Goal: Task Accomplishment & Management: Complete application form

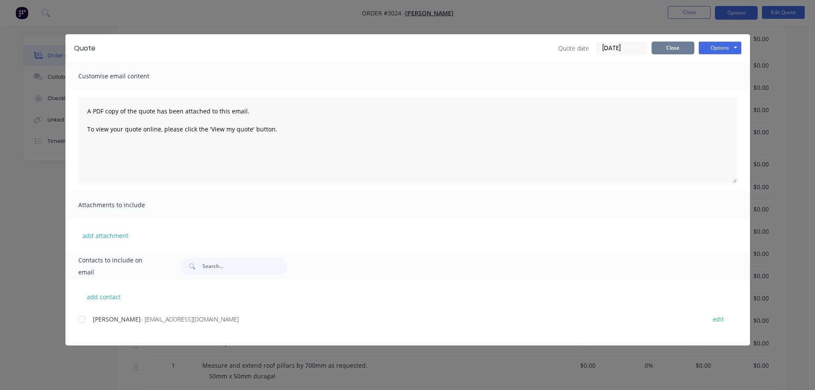
click at [666, 46] on button "Close" at bounding box center [672, 47] width 43 height 13
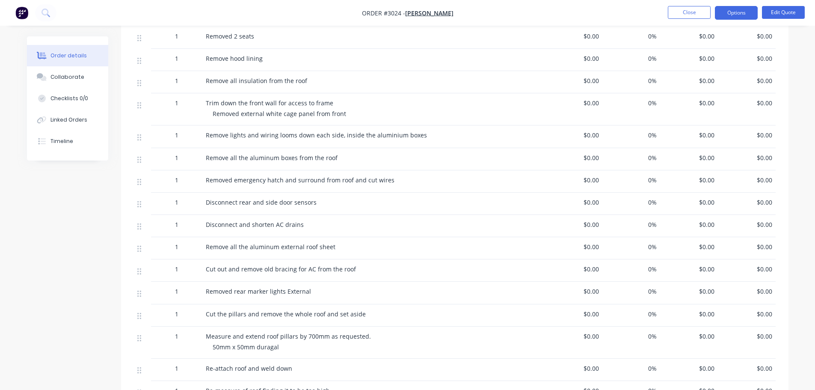
scroll to position [128, 0]
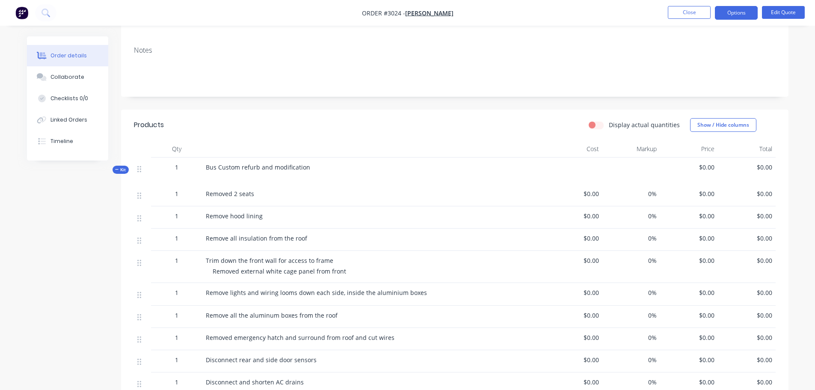
click at [268, 198] on div "Removed 2 seats" at bounding box center [373, 195] width 342 height 22
click at [240, 198] on div "Removed 2 seats" at bounding box center [373, 193] width 335 height 9
click at [255, 193] on div "Removed 2 seats" at bounding box center [373, 193] width 335 height 9
click at [262, 213] on div "Remove hood lining" at bounding box center [373, 215] width 335 height 9
click at [262, 215] on div "Remove hood lining" at bounding box center [373, 215] width 335 height 9
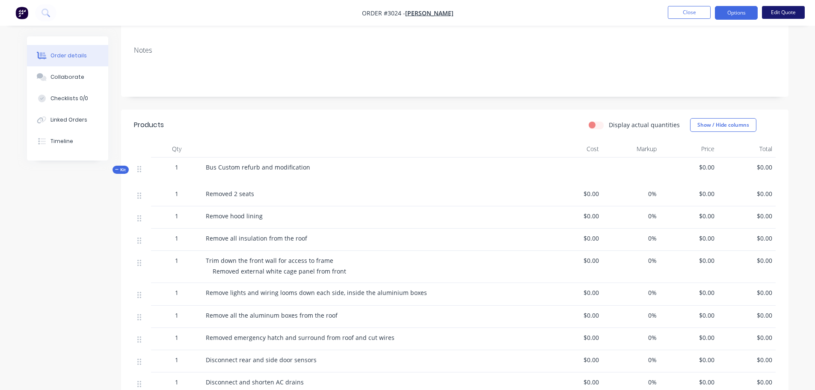
click at [779, 12] on button "Edit Quote" at bounding box center [783, 12] width 43 height 13
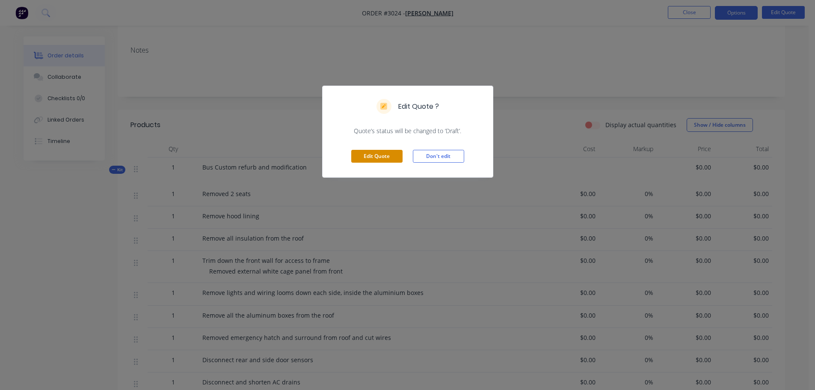
click at [374, 155] on button "Edit Quote" at bounding box center [376, 156] width 51 height 13
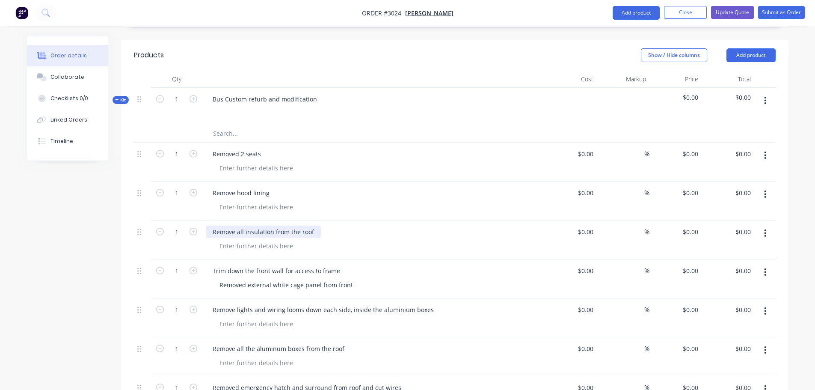
scroll to position [257, 0]
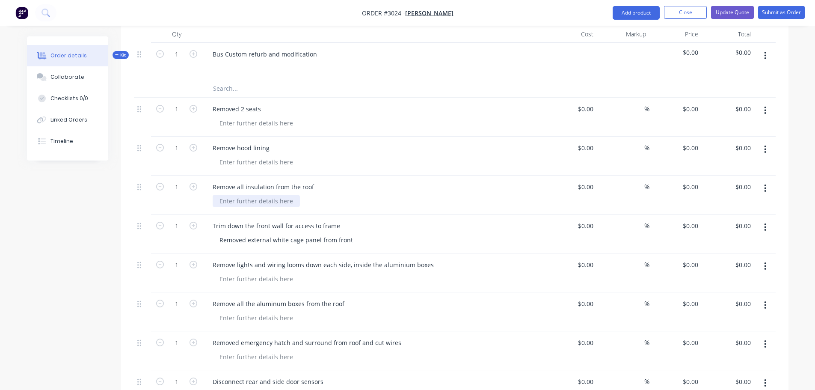
click at [219, 195] on div at bounding box center [256, 201] width 87 height 12
click at [222, 156] on div at bounding box center [256, 162] width 87 height 12
click at [228, 162] on div "Remove hood lining 1.5 hrs" at bounding box center [373, 155] width 342 height 39
click at [222, 195] on div at bounding box center [256, 201] width 87 height 12
click at [229, 195] on div "1.5hrs" at bounding box center [229, 201] width 32 height 12
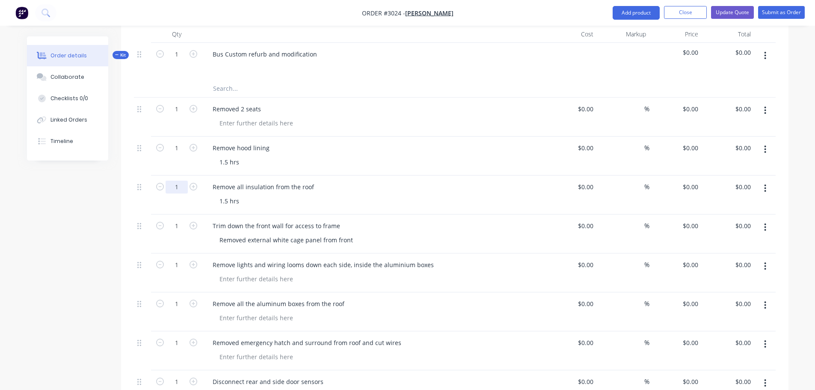
click at [179, 181] on input "1" at bounding box center [177, 187] width 22 height 13
type input "1.5"
click at [177, 142] on input "1" at bounding box center [177, 148] width 22 height 13
type input "1.5"
click at [689, 142] on div "$0.00 $0.00" at bounding box center [689, 148] width 23 height 12
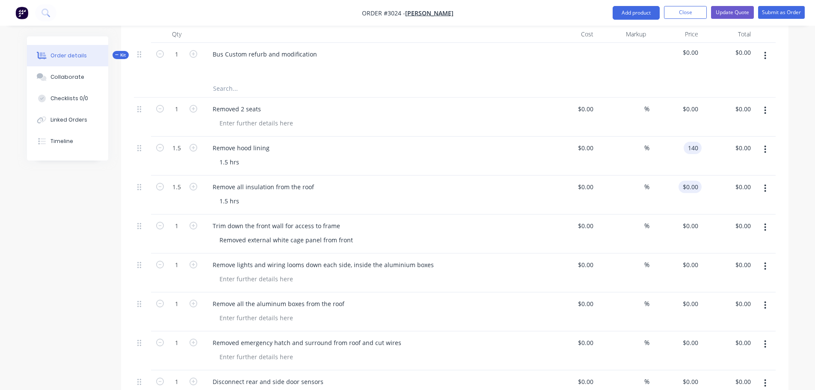
click at [690, 181] on div "$0.00 $0.00" at bounding box center [689, 187] width 23 height 12
type input "$140.00"
type input "$210.00"
type input "$140.00"
type input "$210.00"
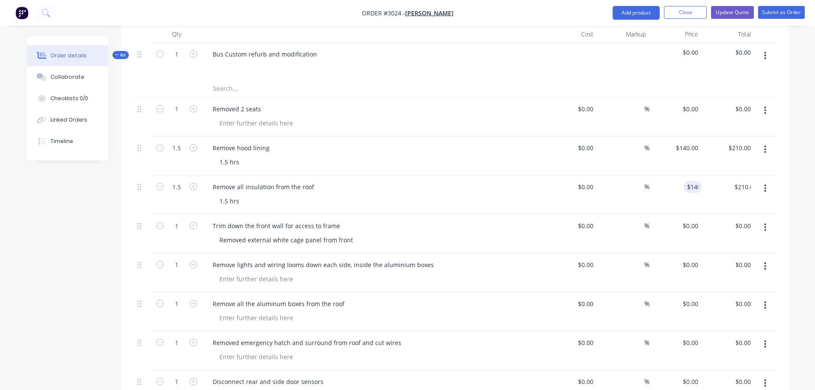
click at [540, 181] on div "Remove all insulation from the roof" at bounding box center [373, 187] width 335 height 12
click at [354, 234] on div "Removed external white cage panel from front" at bounding box center [286, 240] width 147 height 12
drag, startPoint x: 354, startPoint y: 228, endPoint x: 215, endPoint y: 228, distance: 139.0
click at [215, 234] on div "Removed external white cage panel from front" at bounding box center [286, 240] width 147 height 12
click at [179, 219] on input "1" at bounding box center [177, 225] width 22 height 13
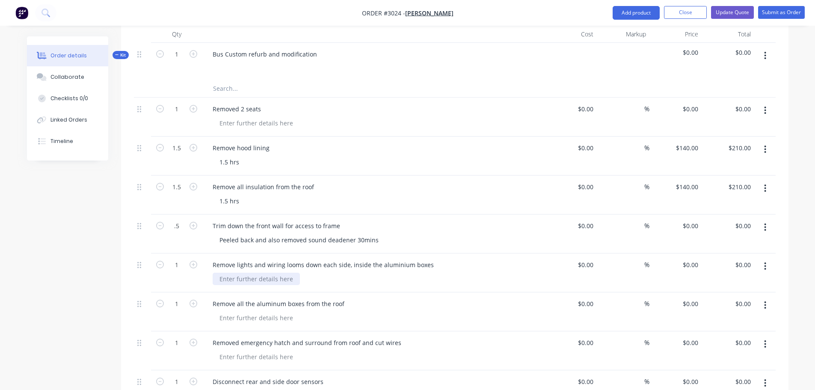
type input "0.5"
click at [228, 272] on div at bounding box center [256, 278] width 87 height 12
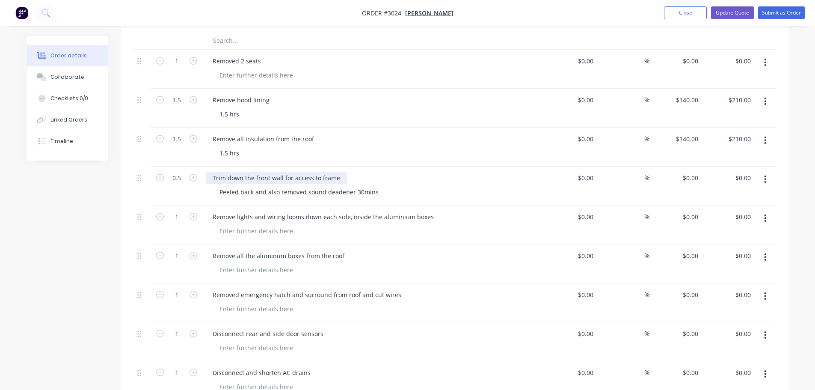
scroll to position [340, 0]
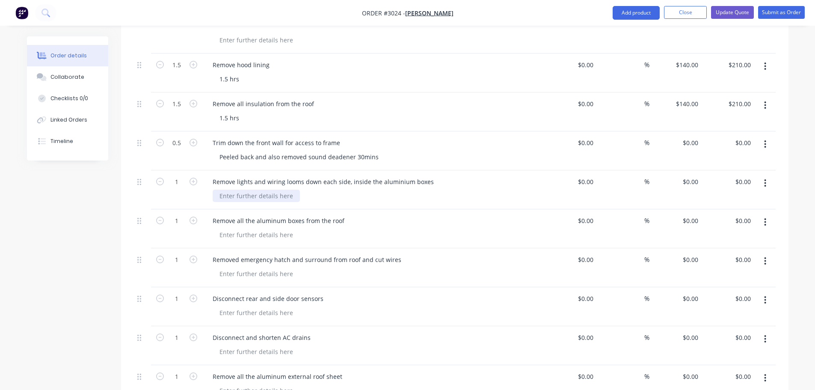
click at [227, 189] on div at bounding box center [256, 195] width 87 height 12
click at [687, 135] on div "$0.00 $0.00" at bounding box center [675, 150] width 53 height 39
click at [694, 175] on input "$0.00" at bounding box center [692, 181] width 20 height 12
type input "$140.00"
type input "$70.00"
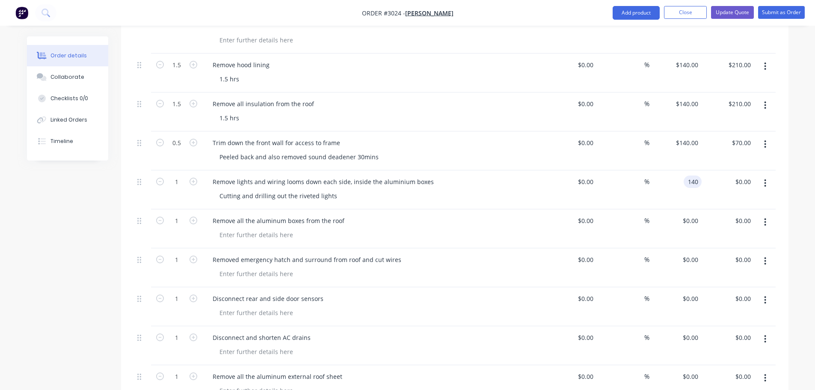
click at [527, 175] on div "Remove lights and wiring looms down each side, inside the aluminium boxes" at bounding box center [373, 181] width 335 height 12
type input "$140.00"
click at [178, 175] on input "1" at bounding box center [177, 181] width 22 height 13
click at [240, 228] on div at bounding box center [256, 234] width 87 height 12
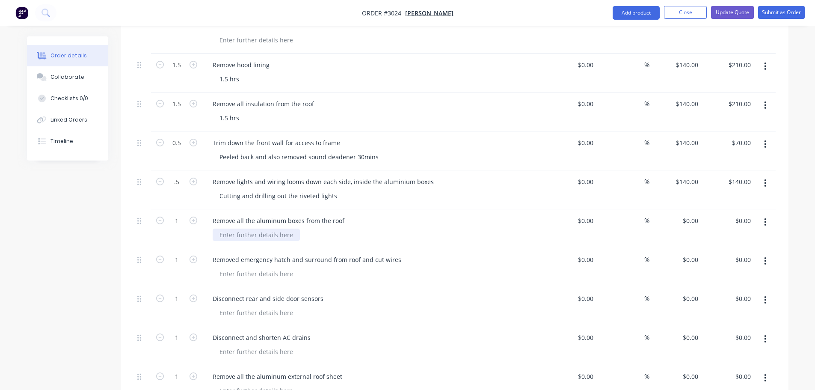
type input "0.5"
type input "$70.00"
click at [178, 214] on input "1" at bounding box center [177, 220] width 22 height 13
type input "1.5"
click at [690, 214] on div "0 $0.00" at bounding box center [689, 220] width 23 height 12
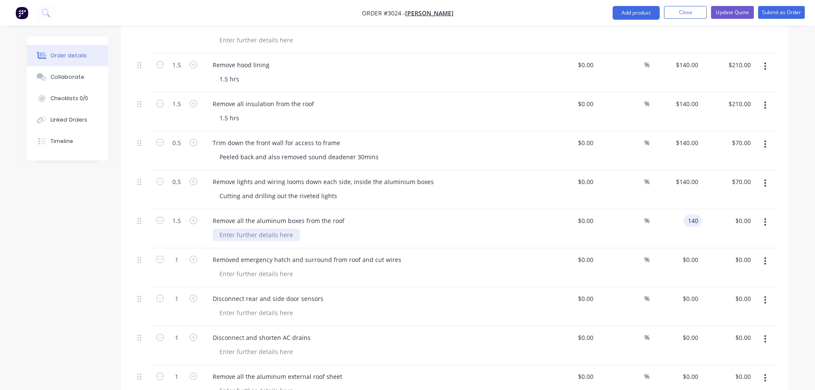
type input "$140.00"
type input "$210.00"
click at [269, 228] on div at bounding box center [256, 234] width 87 height 12
click at [291, 228] on div at bounding box center [256, 234] width 87 height 12
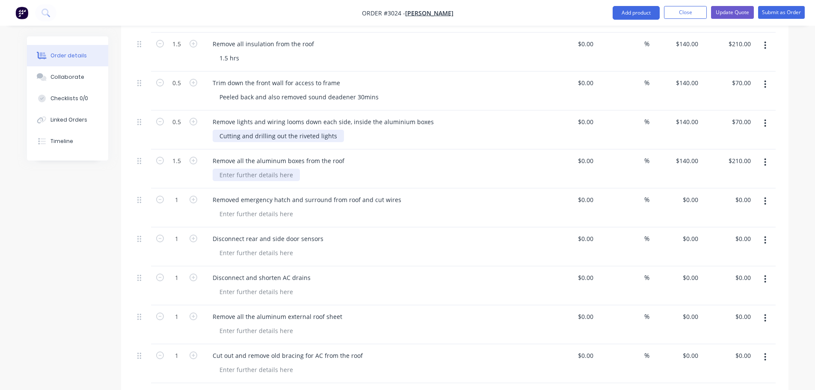
scroll to position [425, 0]
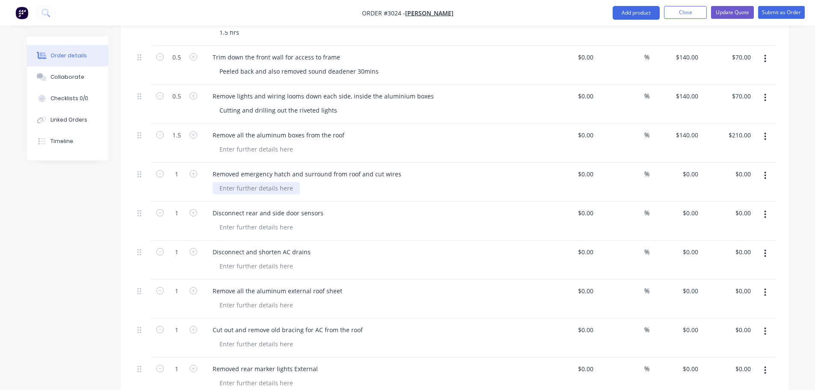
click at [293, 182] on div at bounding box center [256, 188] width 87 height 12
click at [341, 208] on div "Disconnect rear and side door sensors" at bounding box center [373, 220] width 342 height 39
click at [252, 221] on div at bounding box center [256, 227] width 87 height 12
click at [178, 207] on input "1" at bounding box center [177, 213] width 22 height 13
type input "0.25"
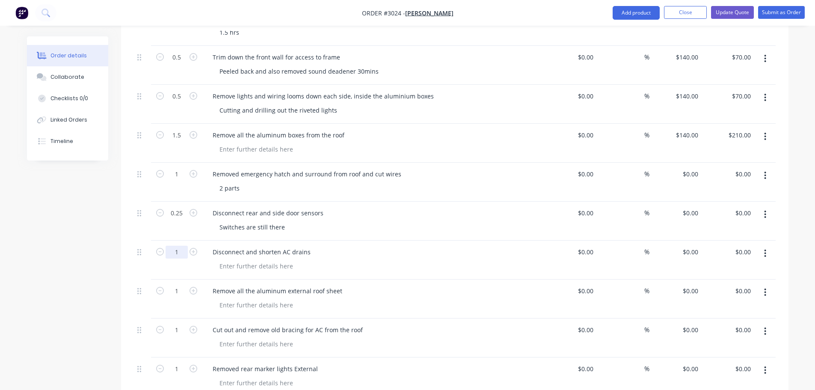
click at [180, 246] on input "1" at bounding box center [177, 252] width 22 height 13
click at [237, 260] on div at bounding box center [256, 266] width 87 height 12
click at [230, 260] on div at bounding box center [256, 266] width 87 height 12
click at [179, 246] on input "1" at bounding box center [177, 252] width 22 height 13
type input "0.5"
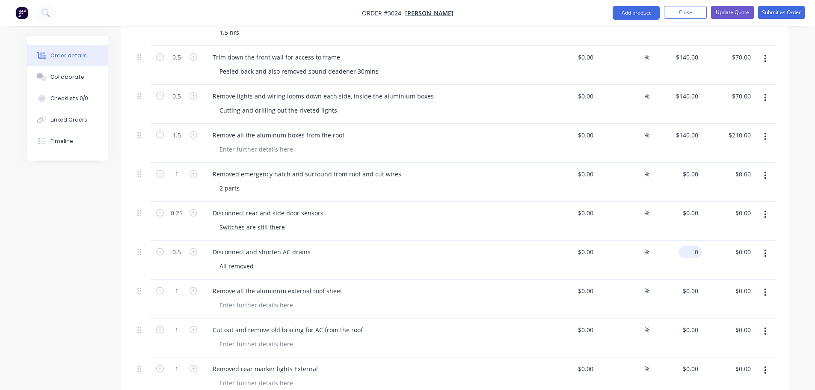
click at [692, 246] on input "0" at bounding box center [692, 252] width 20 height 12
type input "140"
click at [687, 204] on div "$0.00 $0.00" at bounding box center [675, 220] width 53 height 39
type input "0"
type input "$140.00"
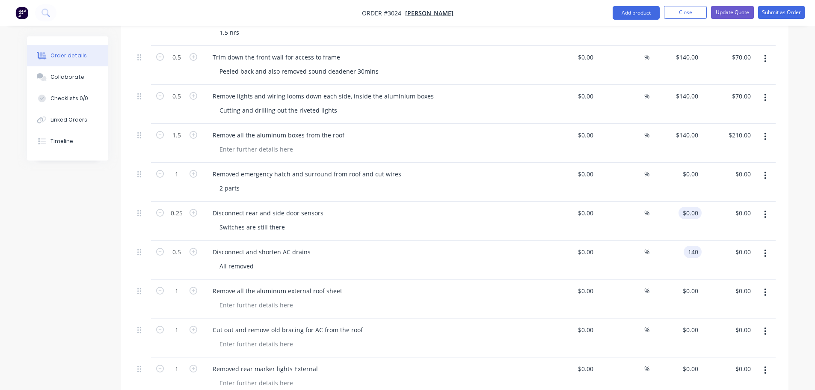
type input "$70.00"
type input "140"
type input "0"
type input "$140.00"
type input "$35.00"
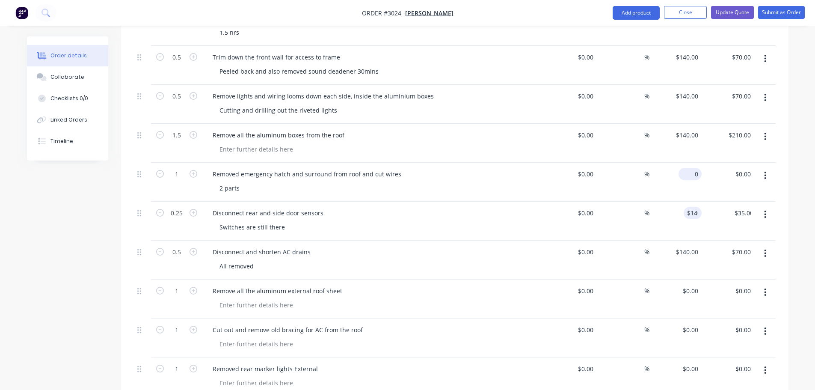
click at [689, 168] on div "0 $0.00" at bounding box center [689, 174] width 23 height 12
type input "$140.00"
click at [658, 163] on div "$140.00 140" at bounding box center [675, 182] width 53 height 39
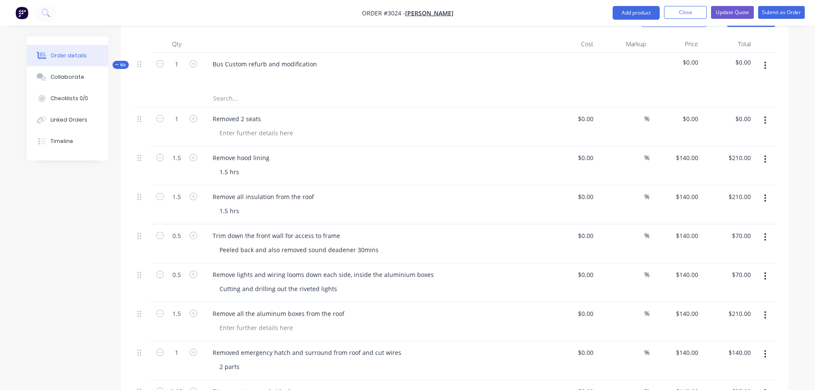
scroll to position [211, 0]
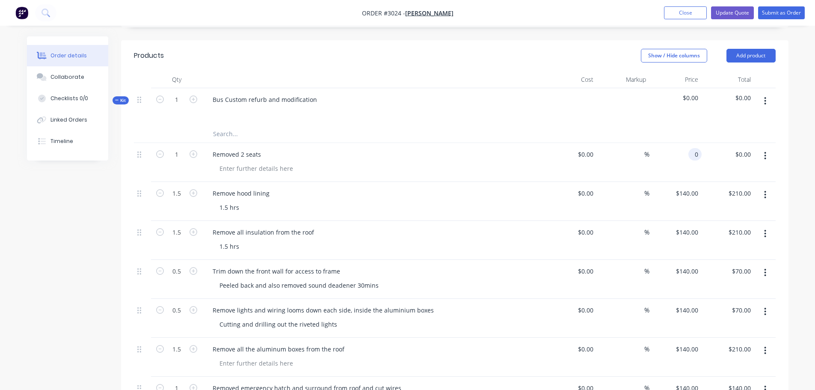
click at [693, 148] on input "0" at bounding box center [697, 154] width 10 height 12
type input "$140.00"
click at [672, 148] on div "$140.00 140" at bounding box center [675, 162] width 53 height 39
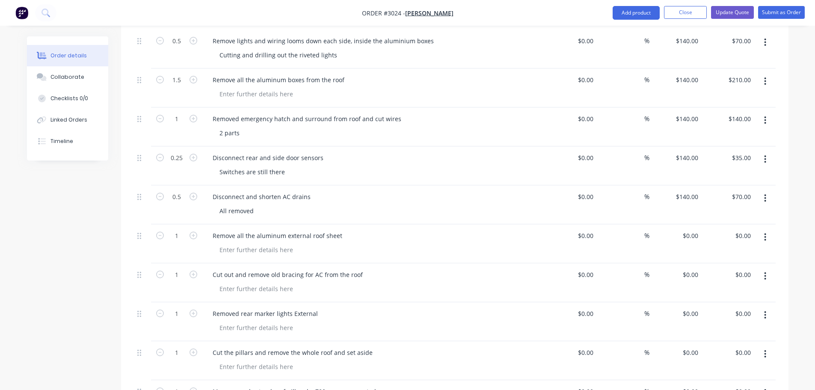
scroll to position [423, 0]
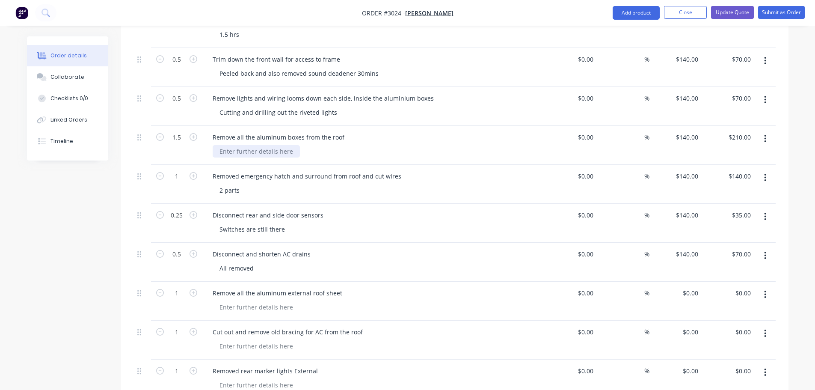
click at [228, 145] on div at bounding box center [256, 151] width 87 height 12
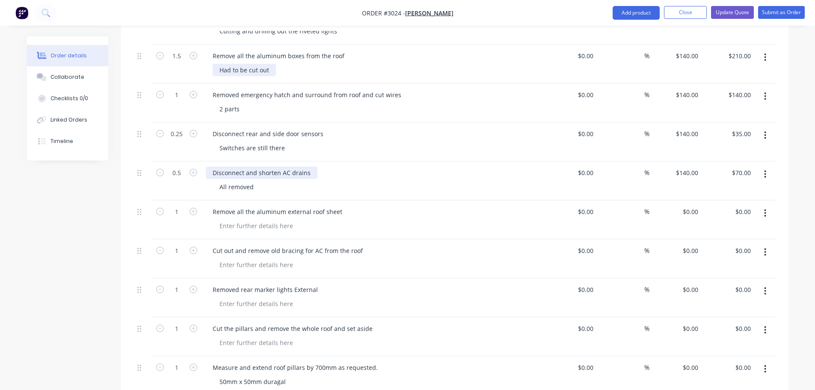
scroll to position [509, 0]
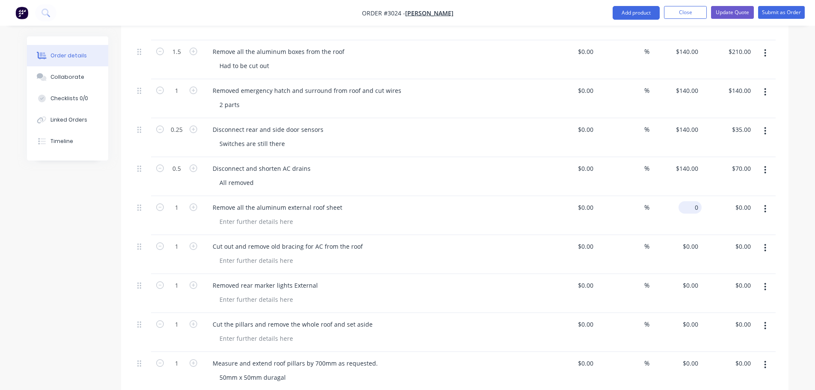
click at [690, 201] on div "0 $0.00" at bounding box center [689, 207] width 23 height 12
type input "$140.00"
click at [696, 240] on input "0" at bounding box center [697, 246] width 10 height 12
click at [689, 279] on div "$0.00 $0.00" at bounding box center [689, 285] width 23 height 12
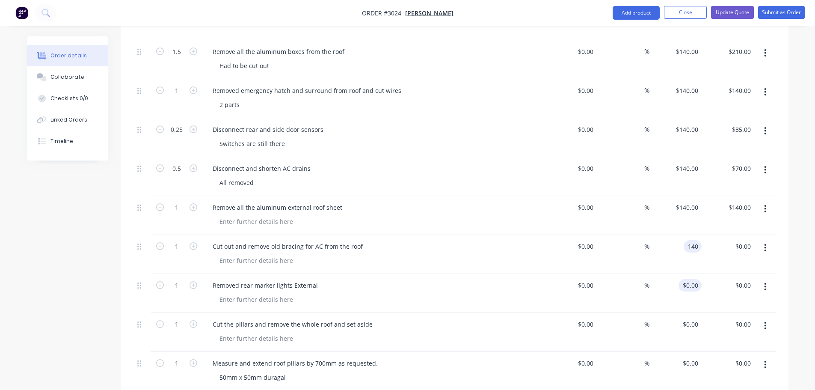
type input "$140.00"
click at [690, 317] on div "0 $0.00" at bounding box center [675, 332] width 53 height 39
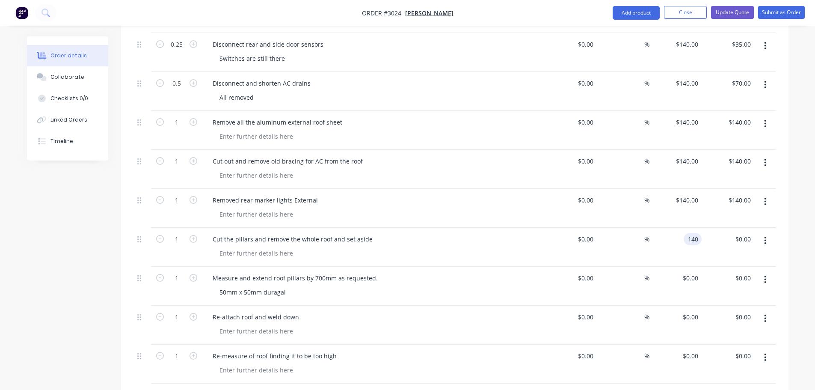
scroll to position [594, 0]
click at [687, 267] on div "$0.00 $0.00" at bounding box center [675, 285] width 53 height 39
type input "$140.00"
click at [692, 310] on div "$0.00 $0.00" at bounding box center [692, 316] width 20 height 12
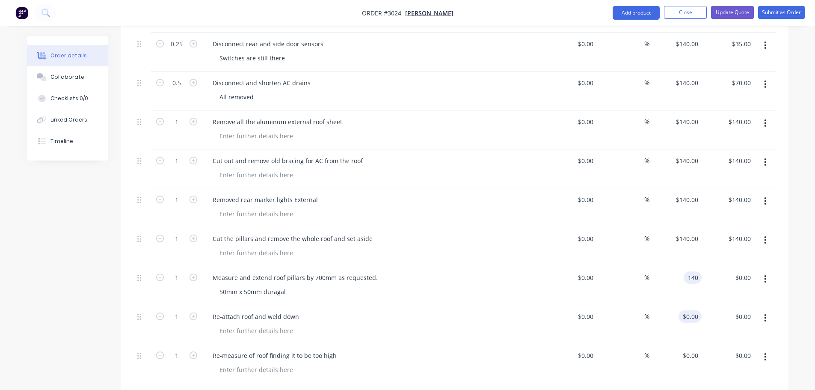
type input "$140.00"
click at [687, 344] on div "$0.00 $0.00" at bounding box center [675, 363] width 53 height 39
type input "$140.00"
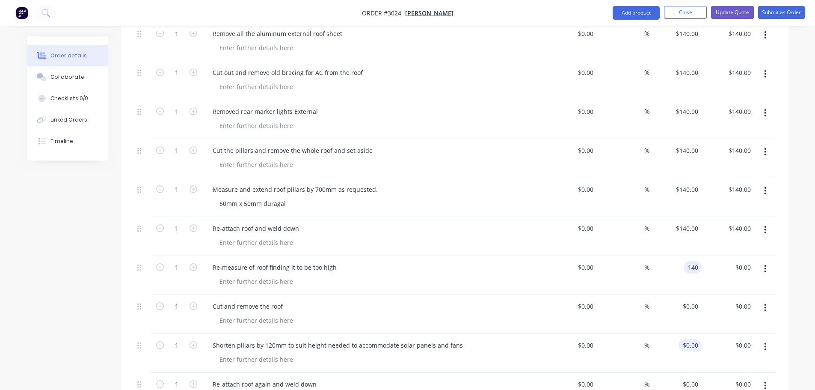
scroll to position [722, 0]
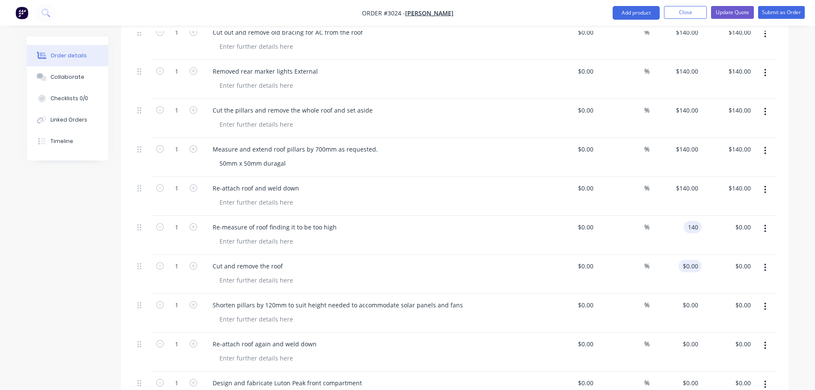
click at [695, 260] on input "$0.00" at bounding box center [692, 266] width 20 height 12
type input "$140.00"
click at [692, 299] on div "$0.00 $0.00" at bounding box center [692, 305] width 20 height 12
type input "$140.00"
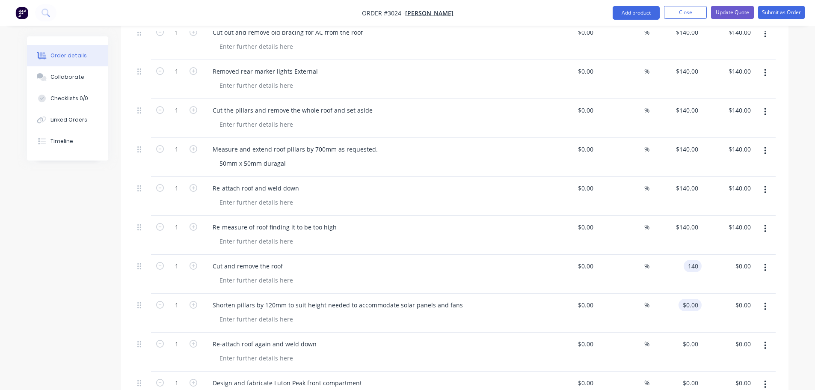
type input "$140.00"
click at [691, 337] on div "0 $0.00" at bounding box center [689, 343] width 23 height 12
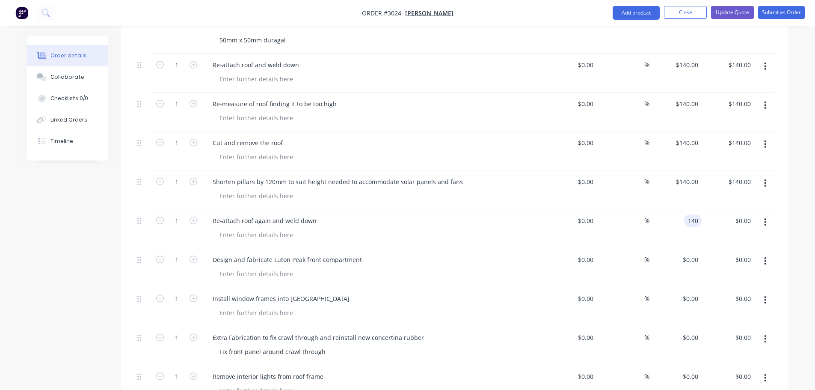
scroll to position [851, 0]
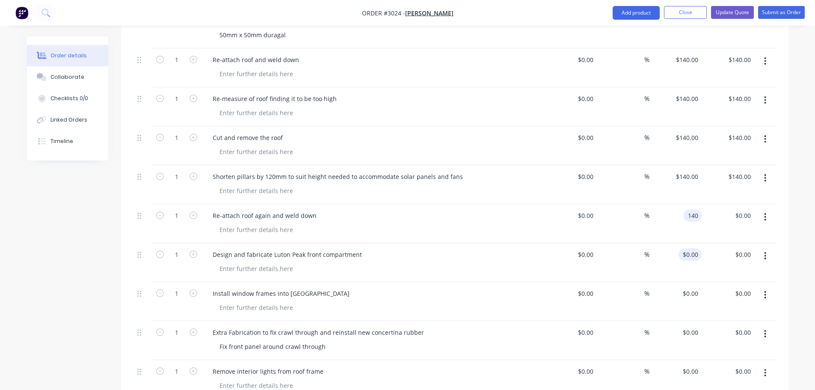
type input "$140.00"
click at [696, 248] on input "0" at bounding box center [692, 254] width 20 height 12
click at [689, 287] on div "$0.00 $0.00" at bounding box center [689, 293] width 23 height 12
type input "$140.00"
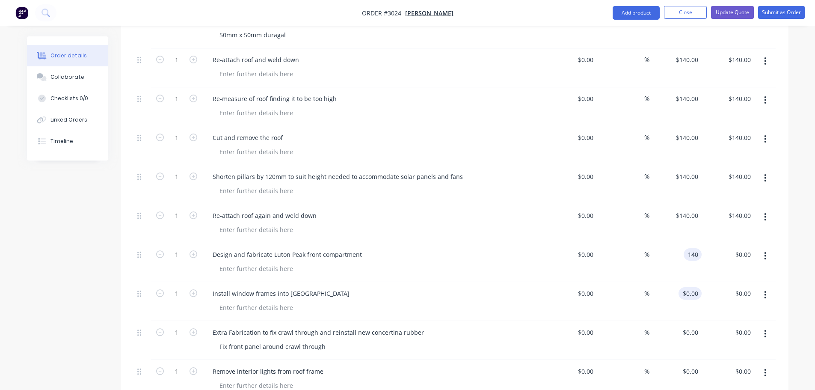
type input "$140.00"
click at [694, 326] on input "$0.00" at bounding box center [692, 332] width 20 height 12
type input "$140.00"
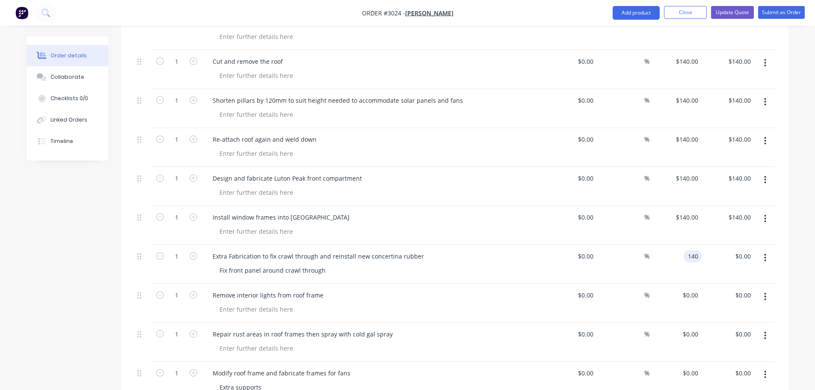
scroll to position [936, 0]
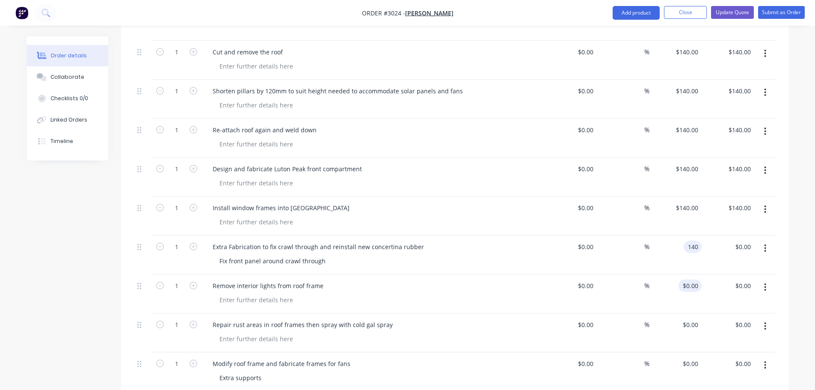
type input "$140.00"
click at [690, 279] on div "0 $0.00" at bounding box center [689, 285] width 23 height 12
type input "$140.00"
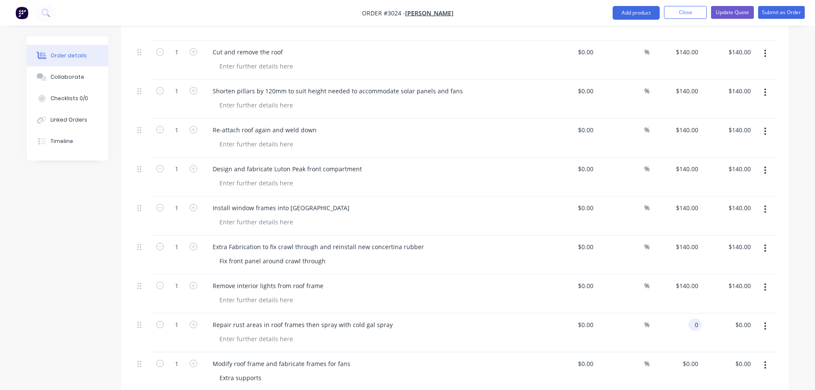
click at [694, 318] on input "0" at bounding box center [697, 324] width 10 height 12
click at [687, 353] on div "$0.00 $0.00" at bounding box center [675, 371] width 53 height 39
type input "$140.00"
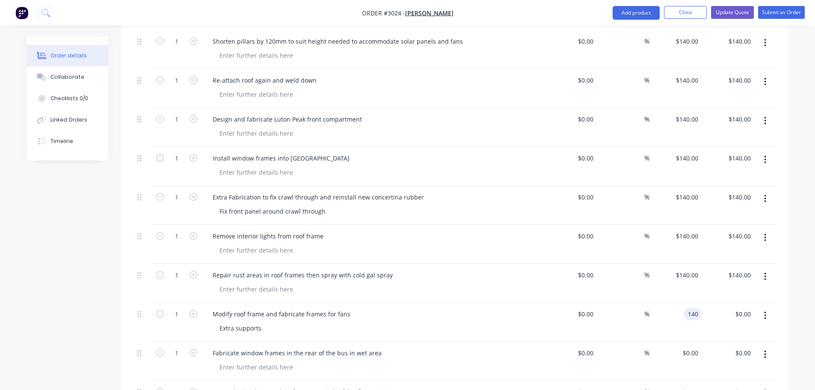
scroll to position [1107, 0]
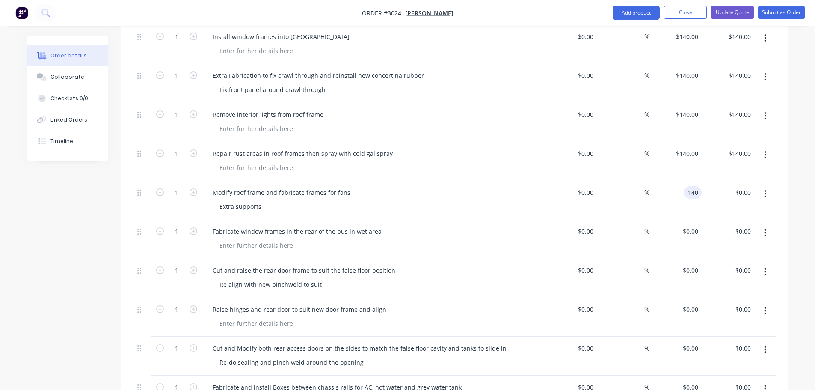
type input "$140.00"
click at [355, 186] on div "Modify roof frame and fabricate frames for fans" at bounding box center [373, 192] width 335 height 12
click at [354, 186] on div "Modify roof frame and fabricate frames for fans" at bounding box center [373, 192] width 335 height 12
click at [356, 186] on div "Modify roof frame and fabricate frames for fans" at bounding box center [373, 192] width 335 height 12
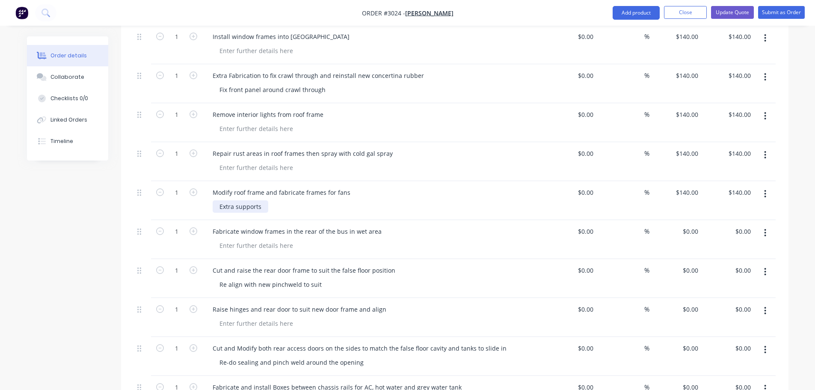
drag, startPoint x: 263, startPoint y: 194, endPoint x: 281, endPoint y: 195, distance: 18.0
click at [281, 200] on div "Extra supports" at bounding box center [377, 206] width 329 height 12
click at [693, 225] on input "$0.00" at bounding box center [692, 231] width 20 height 12
click at [684, 263] on div "$0.00 $0.00" at bounding box center [675, 278] width 53 height 39
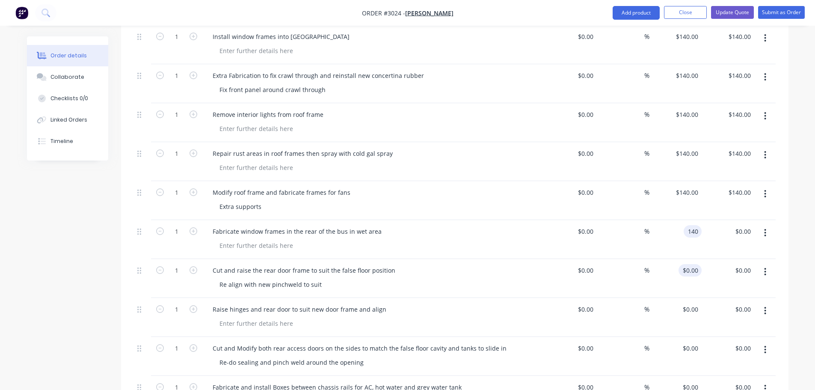
type input "$140.00"
click at [689, 298] on div "0 $0.00" at bounding box center [675, 317] width 53 height 39
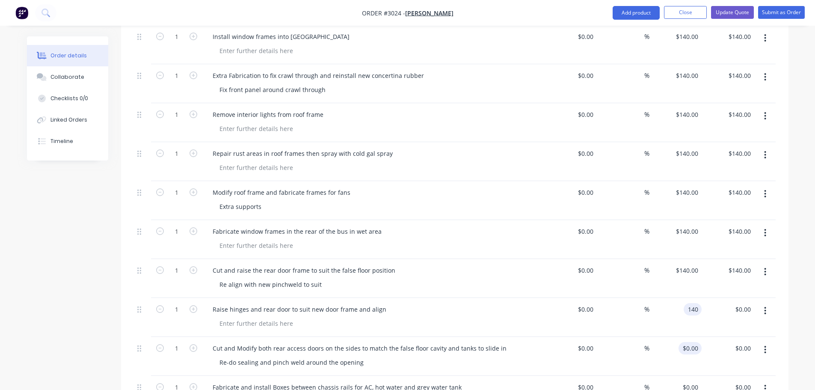
type input "$140.00"
click at [693, 342] on input "0" at bounding box center [692, 348] width 20 height 12
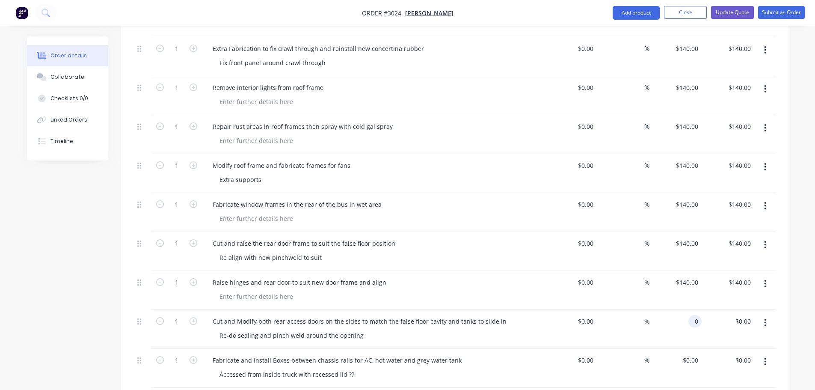
scroll to position [1193, 0]
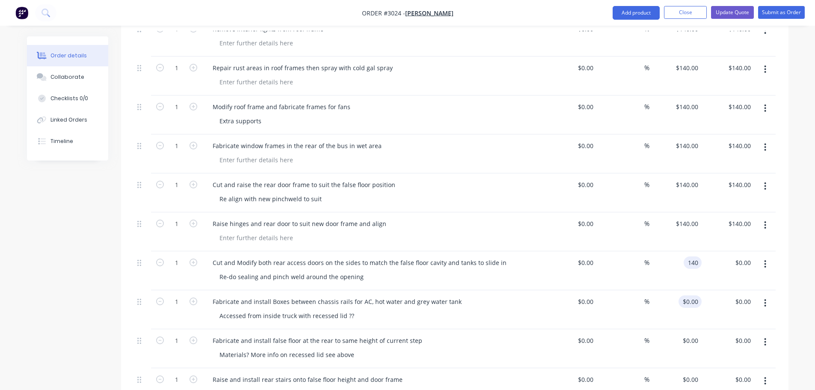
type input "$140.00"
click at [693, 295] on div "0 $0.00" at bounding box center [692, 301] width 20 height 12
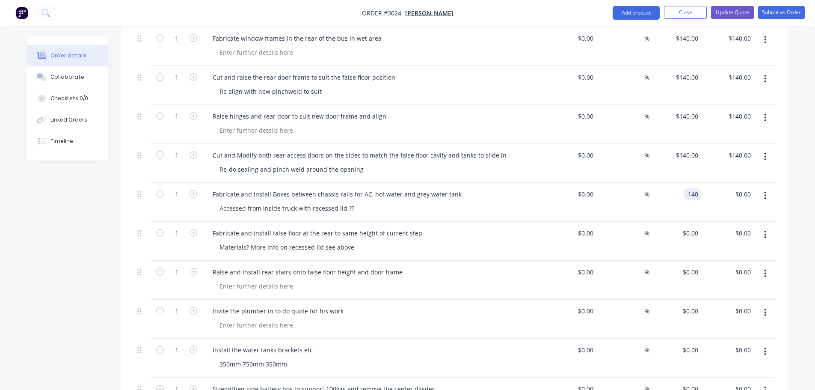
scroll to position [1321, 0]
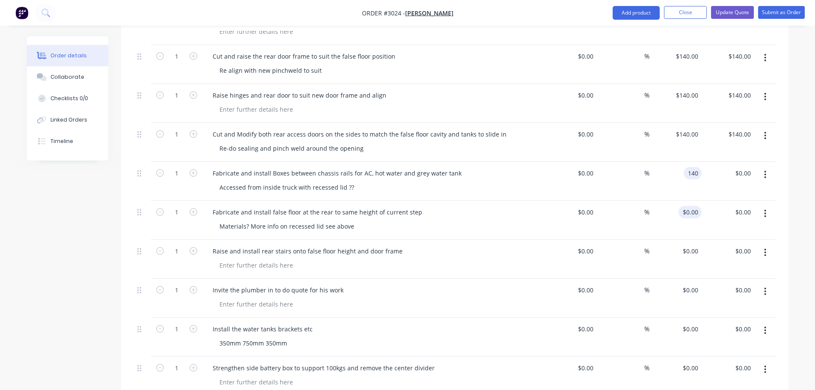
type input "$140.00"
click at [693, 206] on input "0" at bounding box center [697, 212] width 10 height 12
type input "$140.00"
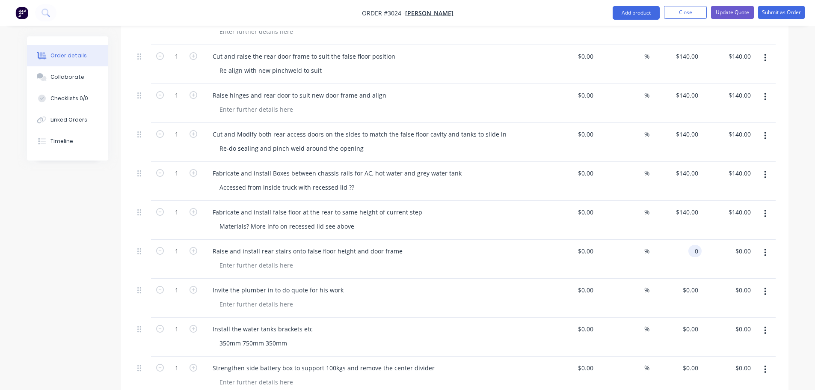
click at [689, 243] on div "0 0" at bounding box center [675, 259] width 53 height 39
type input "$140.00"
click at [691, 284] on div "0 $0.00" at bounding box center [689, 290] width 23 height 12
type input "$0.00"
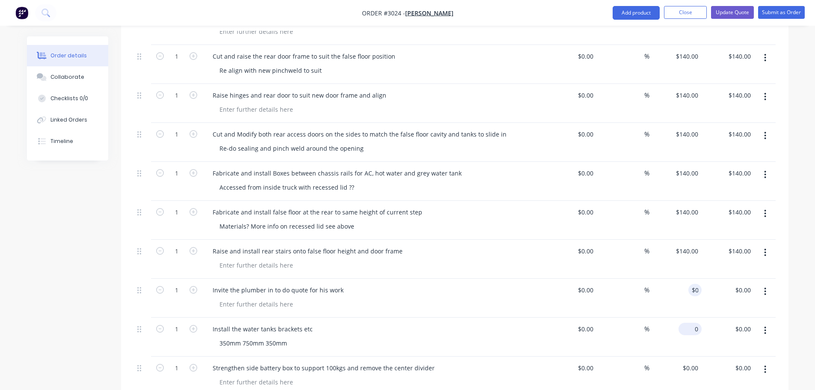
click at [693, 323] on input "0" at bounding box center [692, 329] width 20 height 12
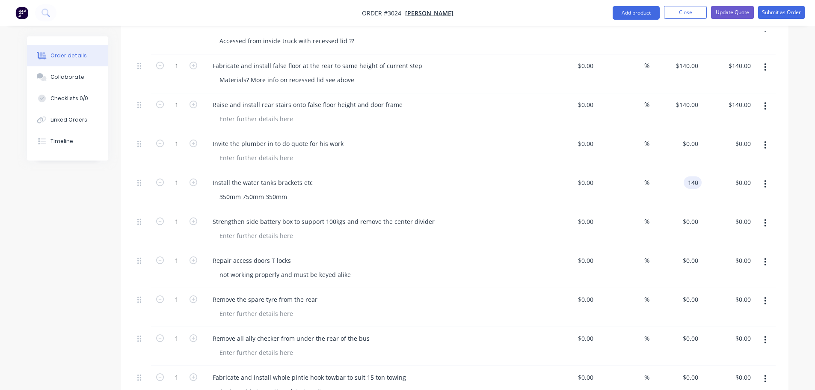
scroll to position [1492, 0]
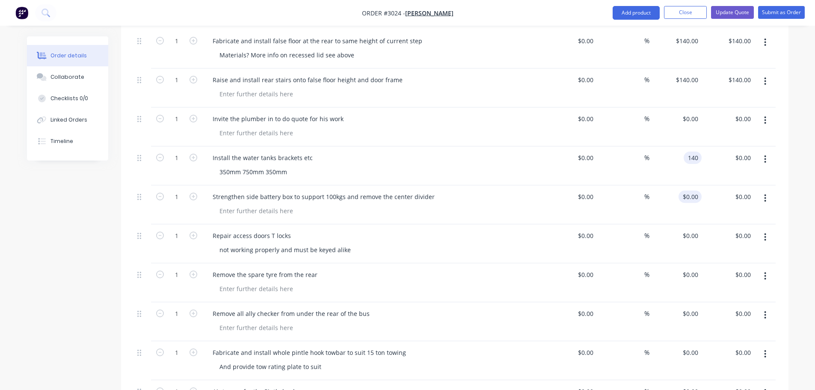
click at [681, 186] on div "$0.00 $0.00" at bounding box center [675, 204] width 53 height 39
type input "$140.00"
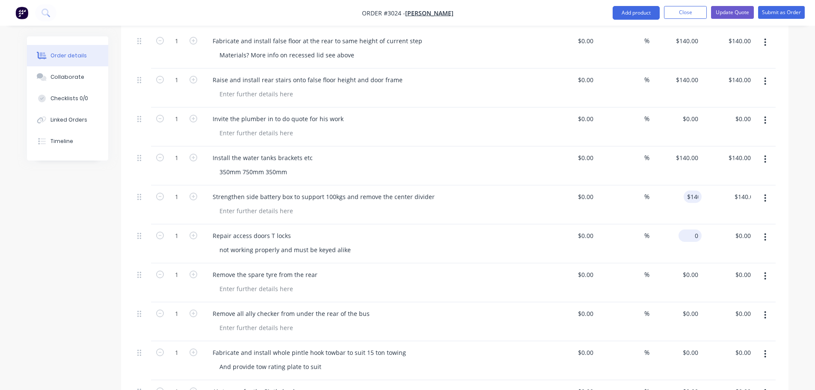
click at [686, 224] on div "0 $0.00" at bounding box center [675, 243] width 53 height 39
type input "$140.00"
click at [687, 229] on div "$140.00 $140.00" at bounding box center [675, 243] width 53 height 39
click at [699, 229] on input "140" at bounding box center [694, 235] width 15 height 12
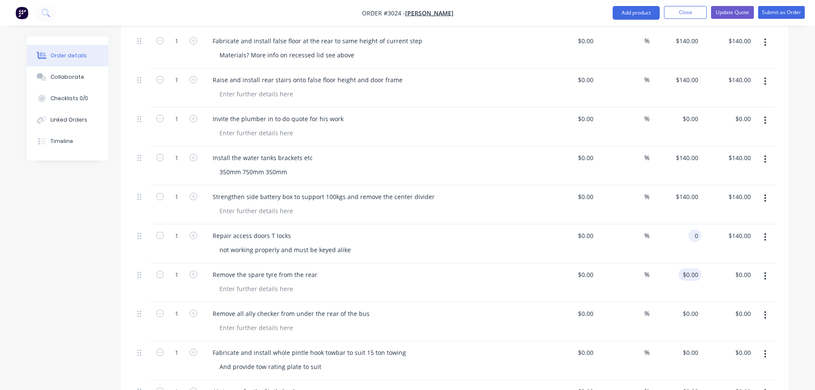
click at [689, 268] on div "$0.00 $0.00" at bounding box center [689, 274] width 23 height 12
type input "$0.00"
click at [694, 307] on div "$0.00 $0.00" at bounding box center [692, 313] width 20 height 12
type input "$140.00"
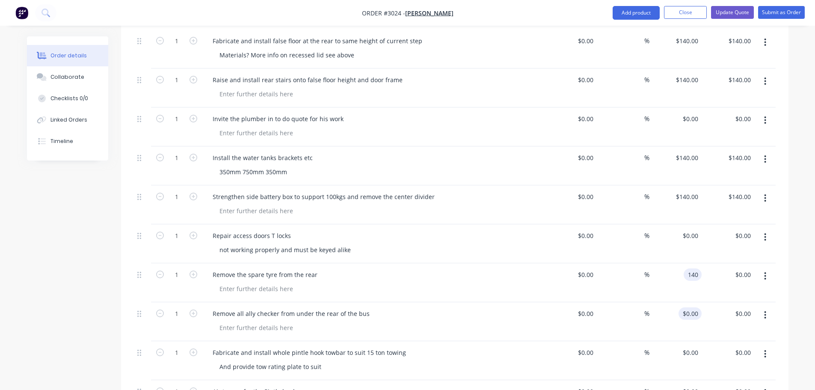
type input "$140.00"
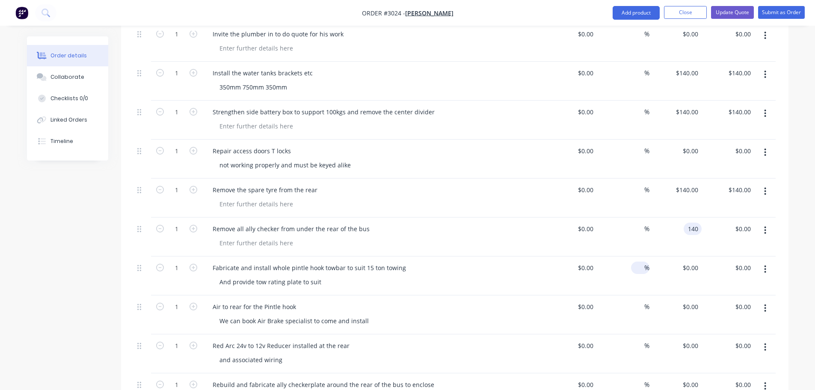
scroll to position [1578, 0]
click at [688, 260] on div "$0.00 $0.00" at bounding box center [689, 266] width 23 height 12
type input "$140.00"
type input "140"
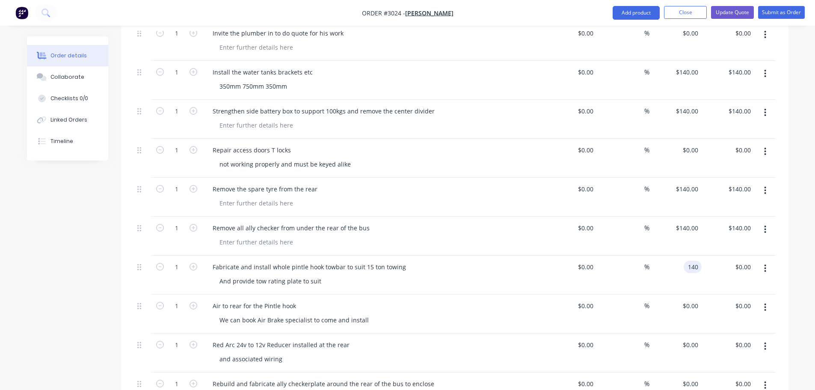
drag, startPoint x: 699, startPoint y: 254, endPoint x: 685, endPoint y: 255, distance: 14.1
click at [685, 260] on div "140 140" at bounding box center [693, 266] width 18 height 12
drag, startPoint x: 674, startPoint y: 266, endPoint x: 670, endPoint y: 266, distance: 4.4
click at [673, 266] on div at bounding box center [675, 274] width 53 height 39
type input "$0.00"
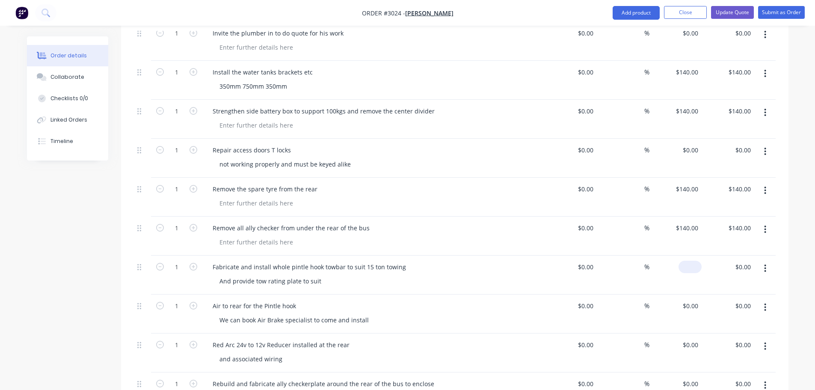
click at [687, 255] on div "$0.00" at bounding box center [675, 274] width 53 height 39
type input "$4,000.00"
click at [658, 263] on div "$4,000.00 4000" at bounding box center [675, 274] width 53 height 39
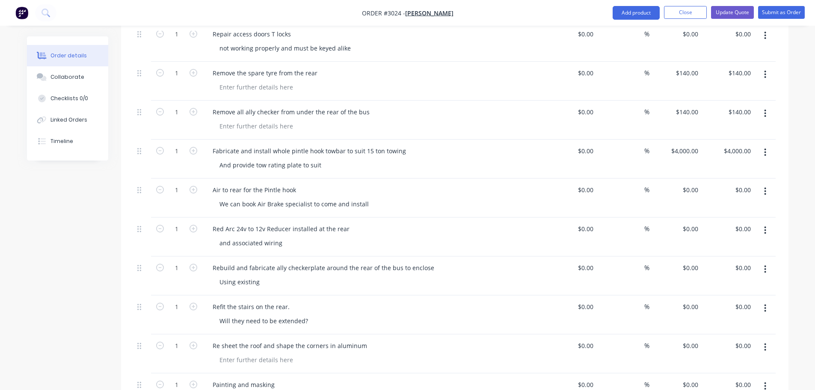
scroll to position [1706, 0]
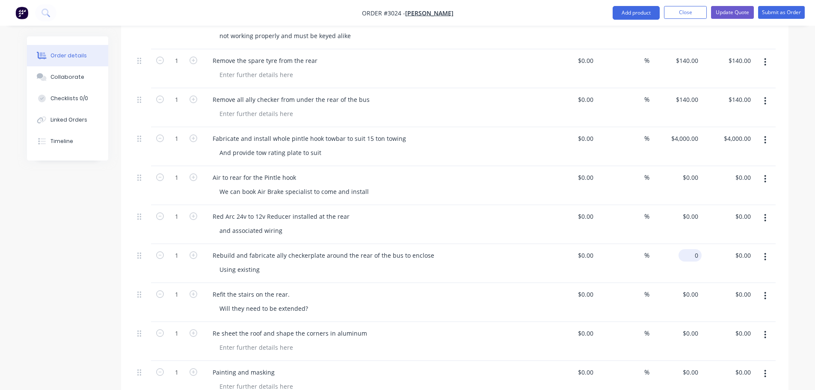
click at [693, 249] on input "0" at bounding box center [692, 255] width 20 height 12
click at [696, 288] on input "$0.00" at bounding box center [692, 294] width 20 height 12
type input "$140.00"
type input "$0.00"
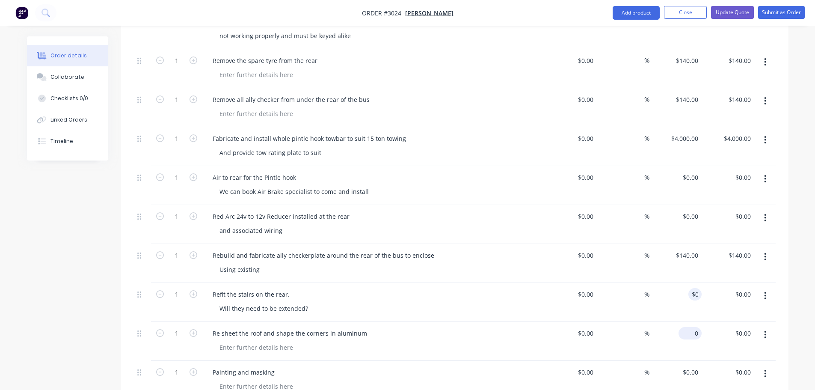
click at [691, 327] on div "0 $0.00" at bounding box center [689, 333] width 23 height 12
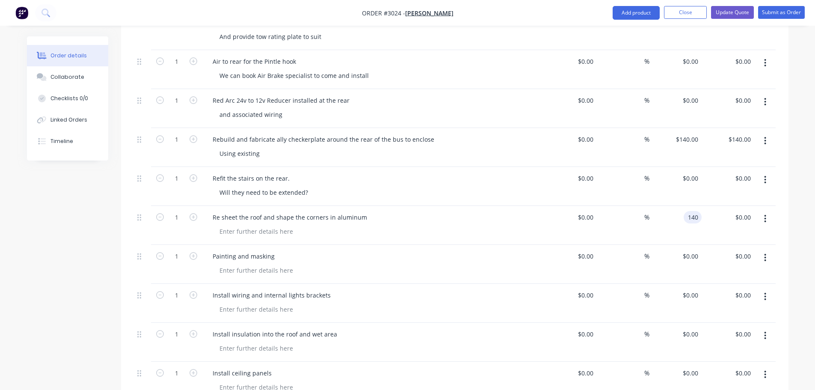
scroll to position [1835, 0]
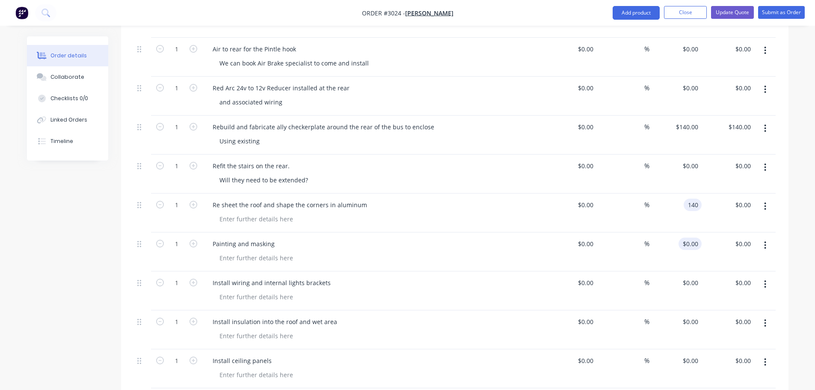
type input "$140.00"
click at [691, 237] on div "0 $0.00" at bounding box center [689, 243] width 23 height 12
type input "$140.00"
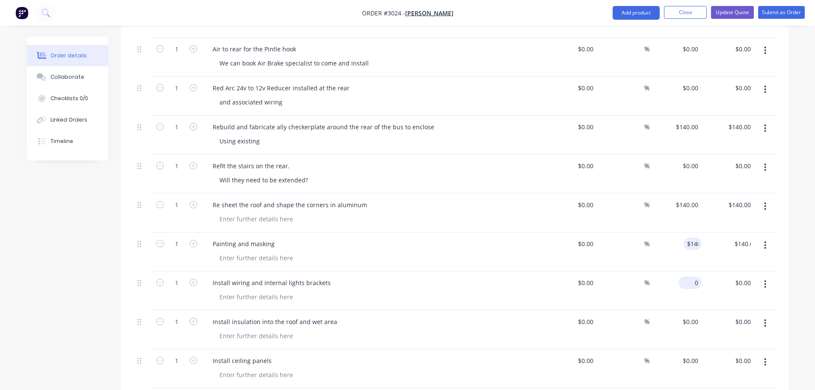
click at [685, 274] on div "0 $0.00" at bounding box center [675, 290] width 53 height 39
click at [690, 315] on div "$0.00 $0.00" at bounding box center [689, 321] width 23 height 12
type input "$140.00"
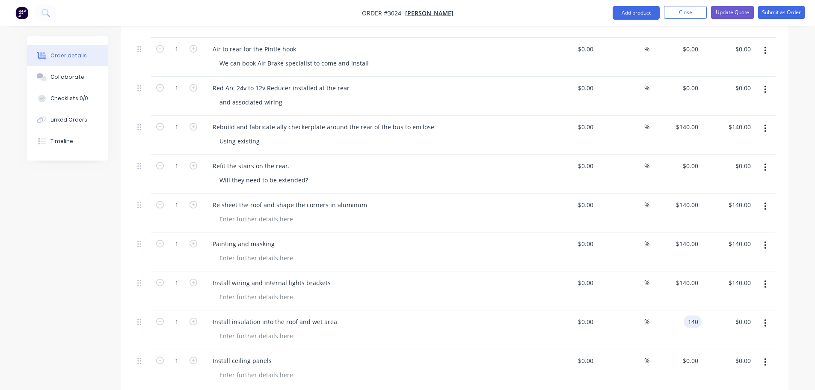
type input "$140.00"
click at [687, 353] on div "0 $0.00" at bounding box center [675, 368] width 53 height 39
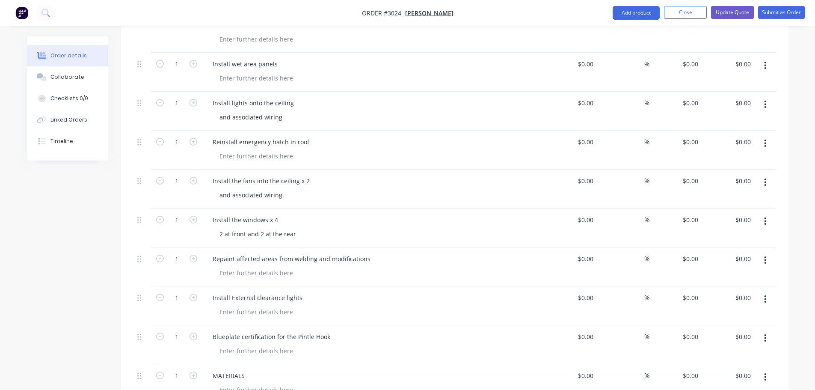
scroll to position [2177, 0]
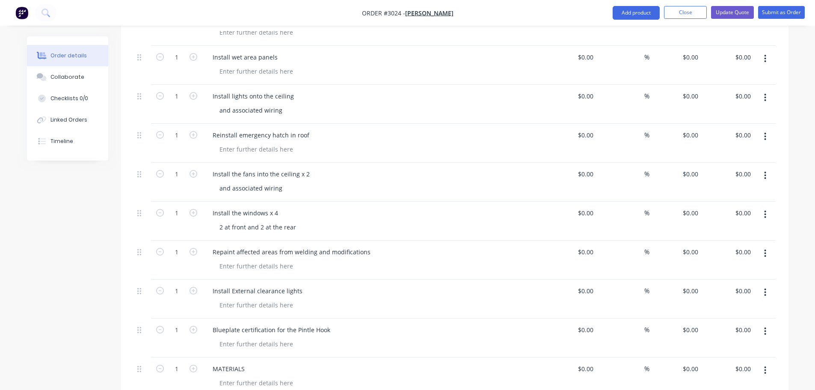
click at [685, 240] on div "$0.00 $0.00" at bounding box center [675, 259] width 53 height 39
type input "$0.00"
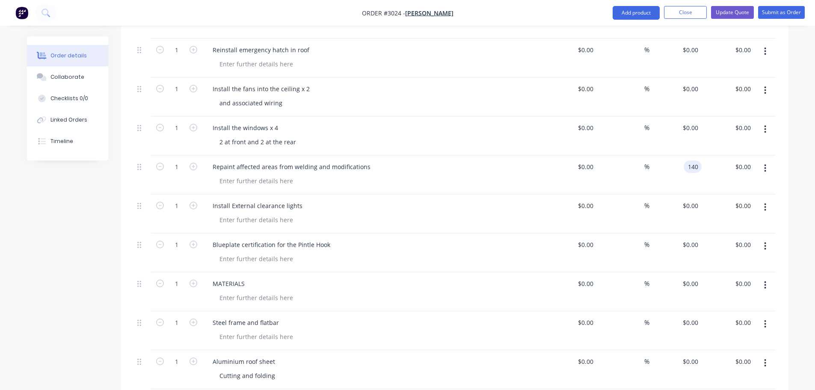
scroll to position [2262, 0]
type input "$140.00"
click at [684, 194] on div "0 $0.00" at bounding box center [675, 213] width 53 height 39
type input "$140.00"
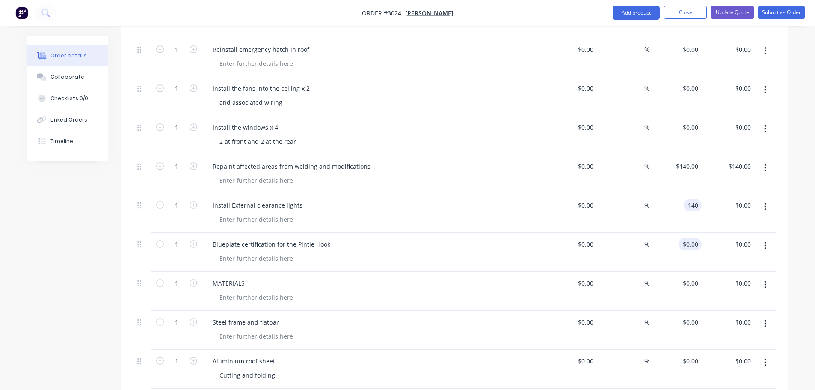
type input "$140.00"
click at [684, 237] on div "0 $0.00" at bounding box center [675, 252] width 53 height 39
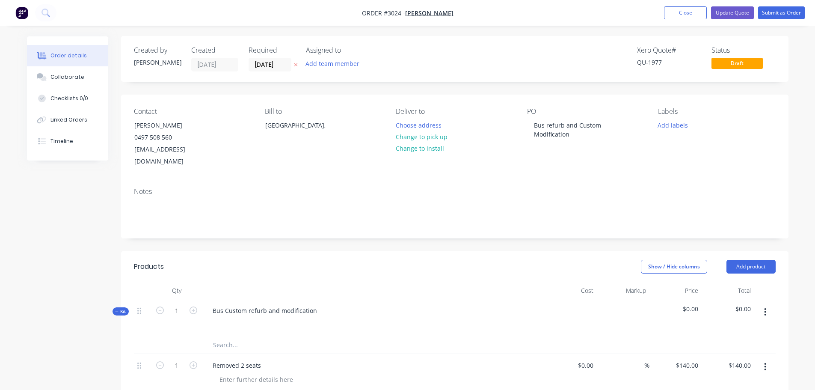
scroll to position [0, 0]
click at [732, 64] on span "Draft" at bounding box center [736, 63] width 51 height 11
type input "$0.00"
click at [731, 10] on button "Update Quote" at bounding box center [732, 12] width 43 height 13
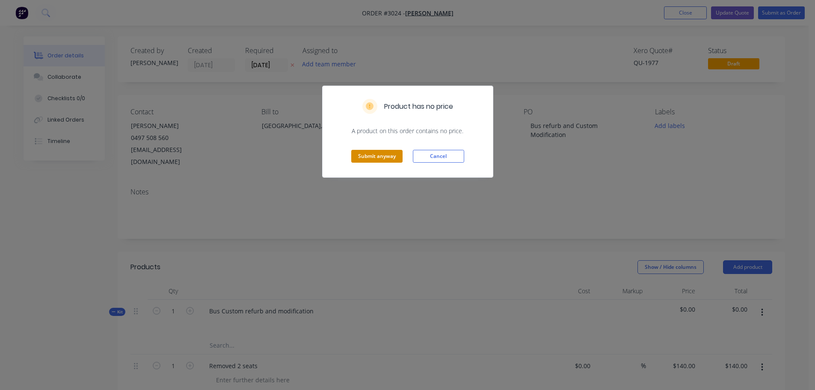
click at [387, 154] on button "Submit anyway" at bounding box center [376, 156] width 51 height 13
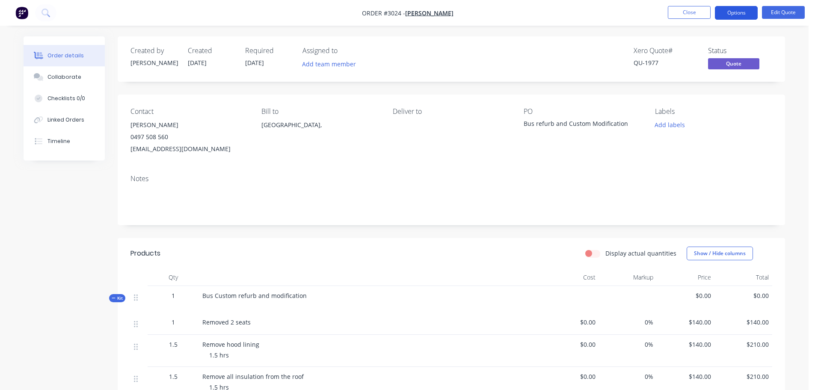
click at [737, 13] on button "Options" at bounding box center [736, 13] width 43 height 14
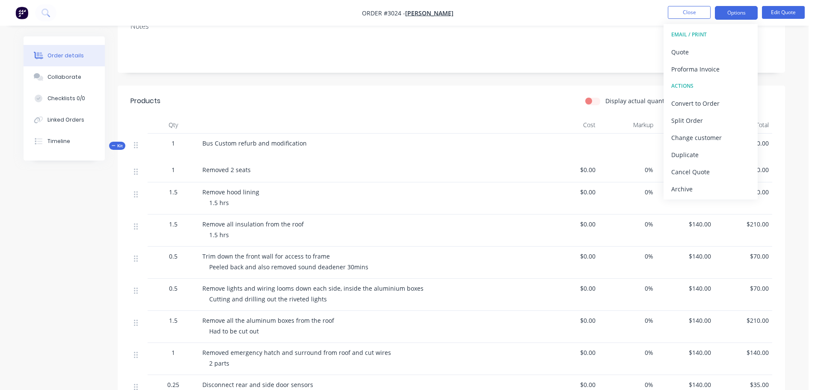
scroll to position [136, 0]
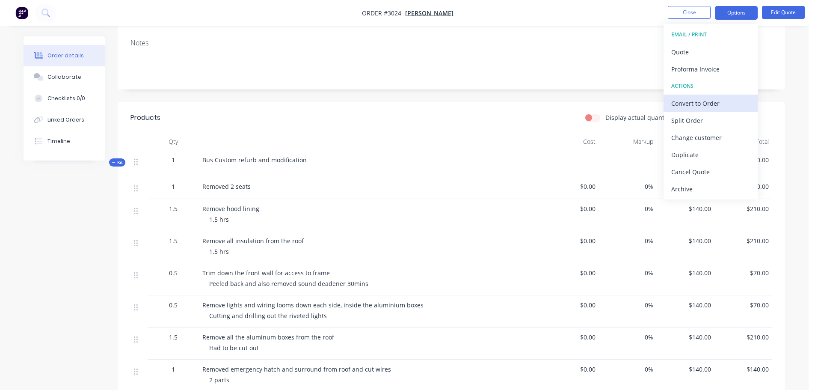
click at [692, 103] on div "Convert to Order" at bounding box center [710, 103] width 79 height 12
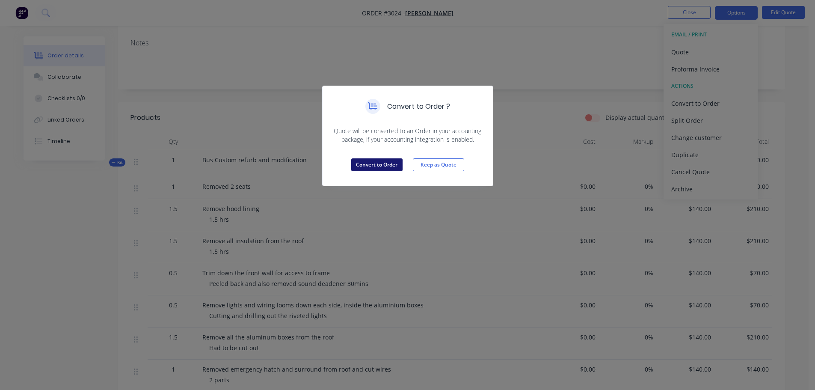
click at [377, 162] on button "Convert to Order" at bounding box center [376, 164] width 51 height 13
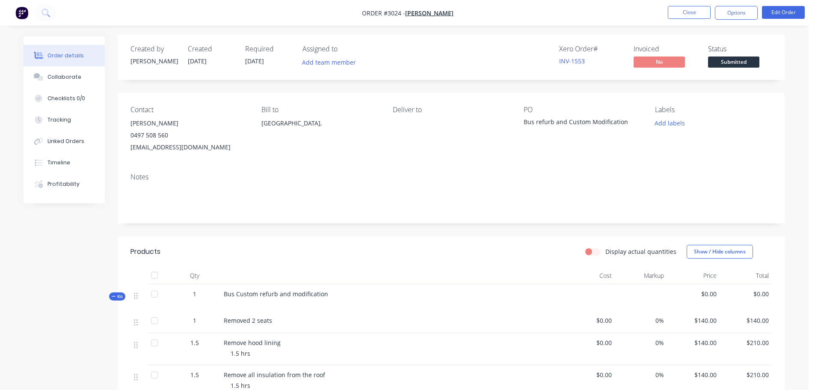
scroll to position [0, 0]
click at [725, 63] on span "Submitted" at bounding box center [733, 63] width 51 height 11
click at [732, 13] on button "Options" at bounding box center [736, 13] width 43 height 14
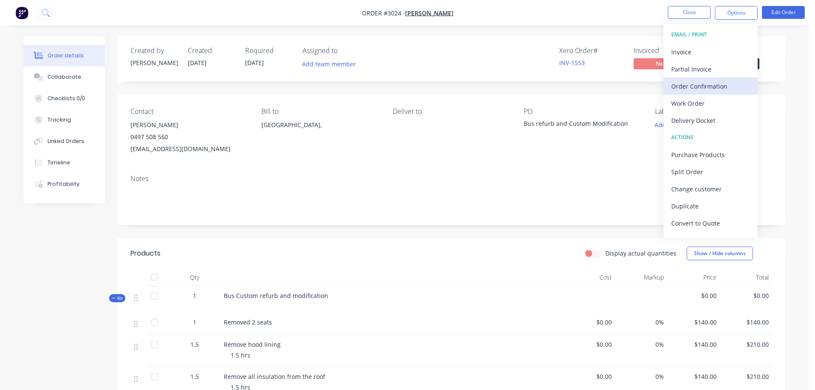
scroll to position [13, 0]
click at [682, 89] on div "Work Order" at bounding box center [710, 90] width 79 height 12
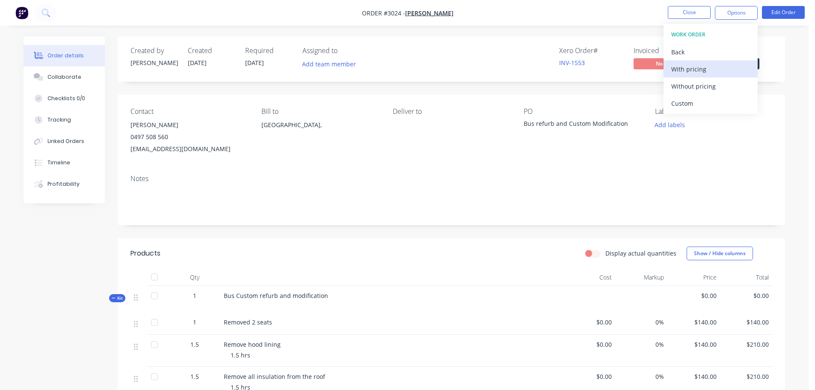
click at [690, 66] on div "With pricing" at bounding box center [710, 69] width 79 height 12
click at [625, 166] on div "Contact [PERSON_NAME] [PHONE_NUMBER] [EMAIL_ADDRESS][DOMAIN_NAME] Bill to [GEOG…" at bounding box center [451, 131] width 667 height 73
click at [724, 63] on span "Submitted" at bounding box center [733, 63] width 51 height 11
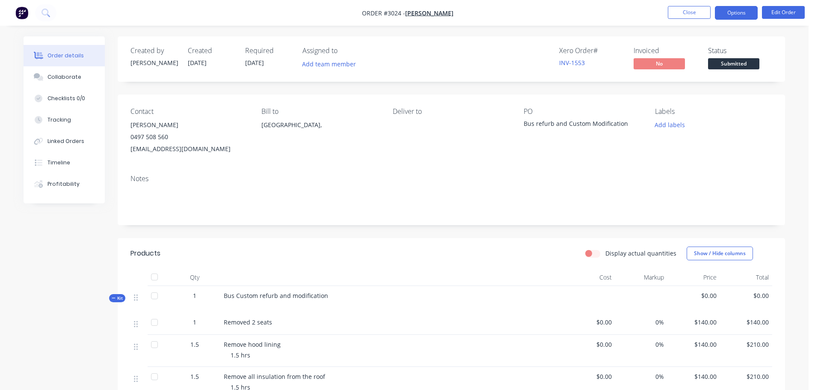
click at [735, 11] on button "Options" at bounding box center [736, 13] width 43 height 14
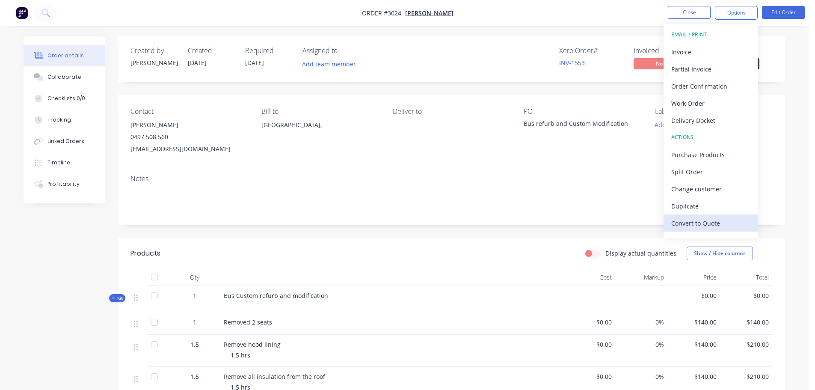
click at [695, 221] on div "Convert to Quote" at bounding box center [710, 223] width 79 height 12
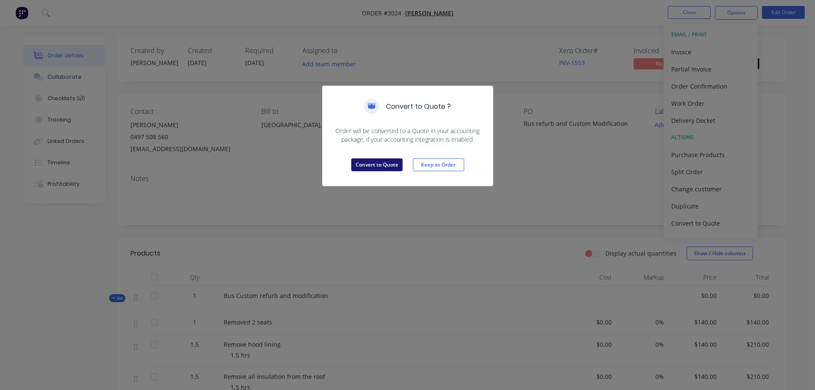
click at [370, 160] on button "Convert to Quote" at bounding box center [376, 164] width 51 height 13
